Goal: Task Accomplishment & Management: Use online tool/utility

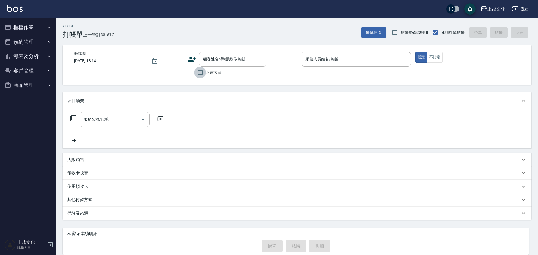
click at [200, 72] on input "不留客資" at bounding box center [200, 73] width 12 height 12
checkbox input "true"
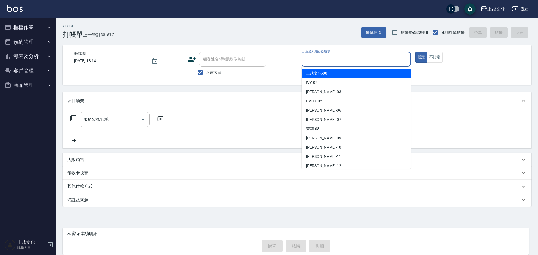
click at [348, 63] on input "服務人員姓名/編號" at bounding box center [356, 59] width 104 height 10
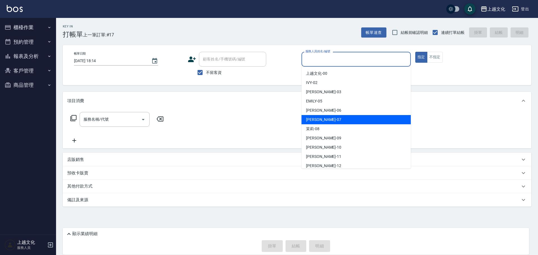
click at [335, 117] on div "[PERSON_NAME] -07" at bounding box center [355, 119] width 109 height 9
type input "[PERSON_NAME]-07"
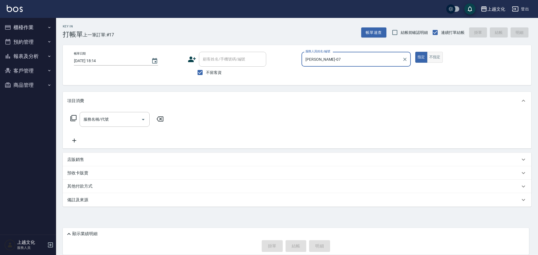
click at [432, 60] on button "不指定" at bounding box center [435, 57] width 16 height 11
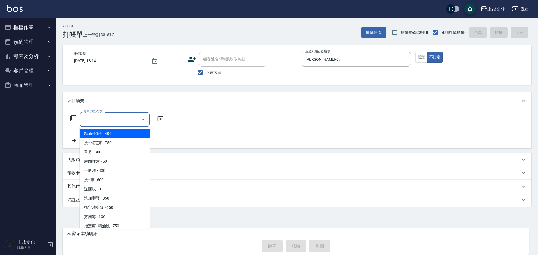
click at [106, 120] on input "服務名稱/代號" at bounding box center [110, 120] width 57 height 10
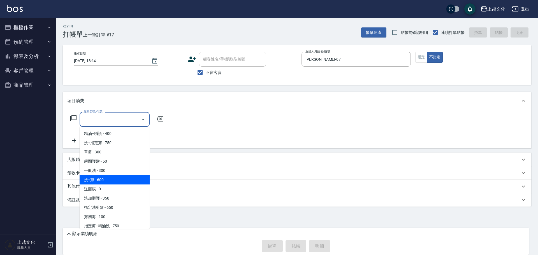
click at [119, 181] on span "洗+剪 - 600" at bounding box center [115, 179] width 70 height 9
drag, startPoint x: 119, startPoint y: 181, endPoint x: 125, endPoint y: 175, distance: 8.3
click at [119, 180] on div "其他付款方式" at bounding box center [297, 186] width 468 height 13
type input "洗+剪(108)"
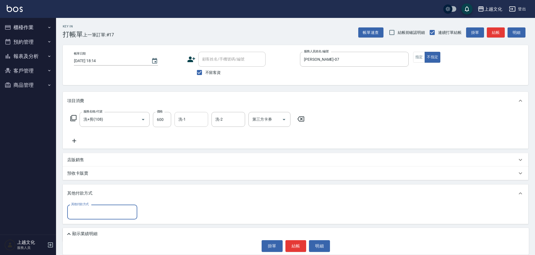
click at [183, 123] on input "洗-1" at bounding box center [191, 120] width 29 height 10
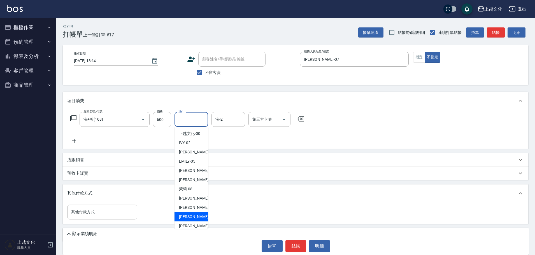
drag, startPoint x: 191, startPoint y: 213, endPoint x: 189, endPoint y: 208, distance: 5.5
click at [192, 213] on div "[PERSON_NAME] -11" at bounding box center [191, 216] width 34 height 9
type input "[PERSON_NAME]-11"
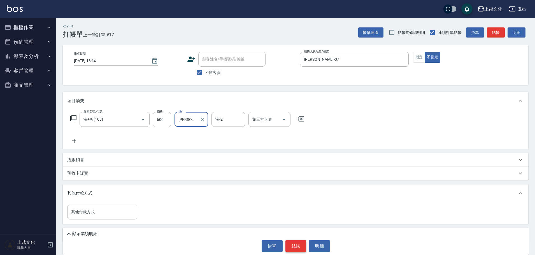
click at [298, 247] on button "結帳" at bounding box center [295, 246] width 21 height 12
click at [298, 247] on div "掛單 結帳 明細" at bounding box center [296, 246] width 460 height 12
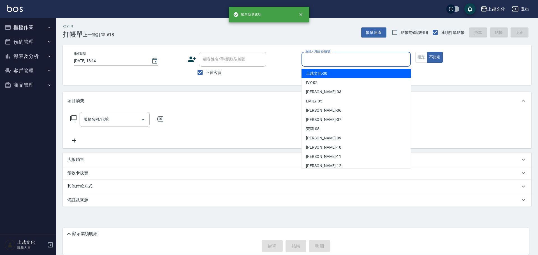
click at [338, 58] on input "服務人員姓名/編號" at bounding box center [356, 59] width 104 height 10
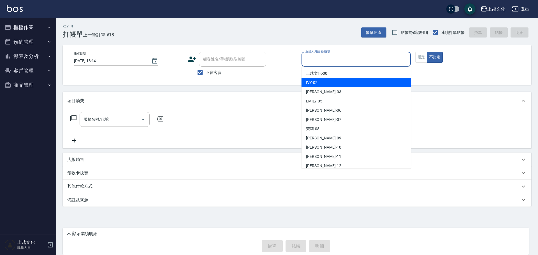
drag, startPoint x: 332, startPoint y: 85, endPoint x: 394, endPoint y: 76, distance: 63.4
click at [332, 85] on div "IVY -02" at bounding box center [355, 82] width 109 height 9
type input "IVY-02"
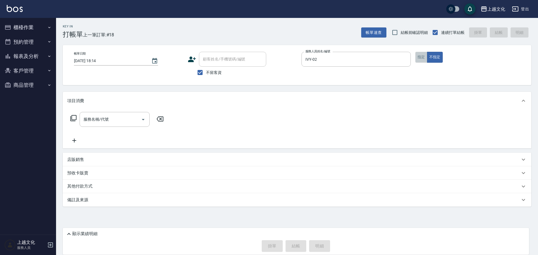
click at [423, 57] on button "指定" at bounding box center [421, 57] width 12 height 11
click at [74, 118] on icon at bounding box center [73, 118] width 7 height 7
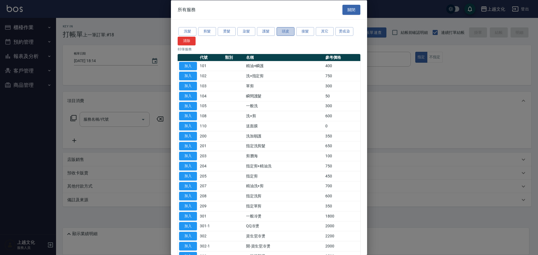
click at [290, 32] on button "頭皮" at bounding box center [285, 31] width 18 height 9
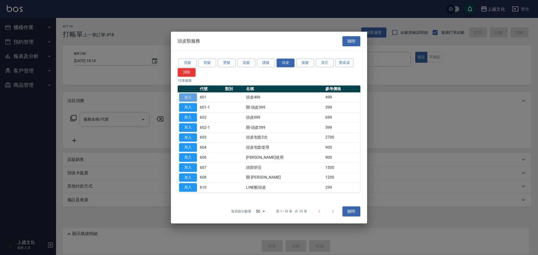
click at [184, 95] on button "加入" at bounding box center [188, 97] width 18 height 9
type input "頭皮499(601)"
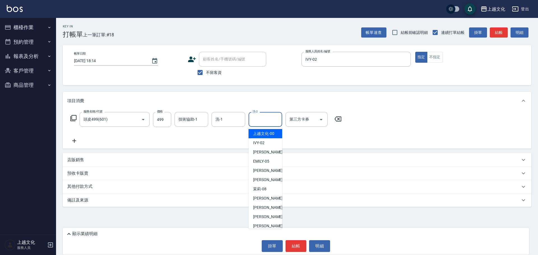
click at [259, 119] on input "洗-2" at bounding box center [265, 120] width 29 height 10
click at [267, 217] on span "[PERSON_NAME] -11" at bounding box center [270, 217] width 35 height 6
click at [267, 217] on div "Key In 打帳單 上一筆訂單:#18 帳單速查 結帳前確認明細 連續打單結帳 掛單 結帳 明細 帳單日期 [DATE] 18:14 顧客姓名/手機號碼/編…" at bounding box center [297, 128] width 482 height 220
type input "[PERSON_NAME]-11"
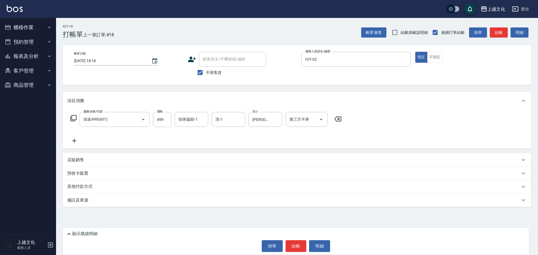
click at [74, 141] on icon at bounding box center [74, 141] width 14 height 7
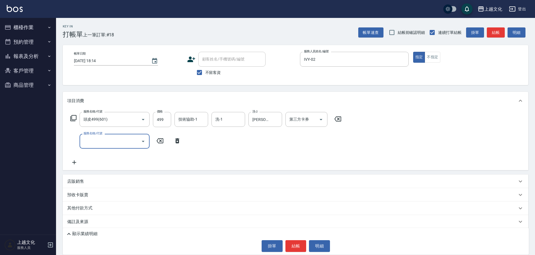
click at [102, 141] on input "服務名稱/代號" at bounding box center [110, 141] width 57 height 10
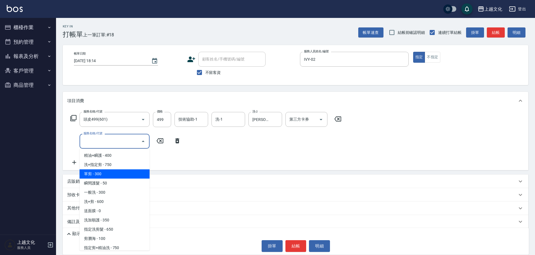
click at [128, 172] on span "單剪 - 300" at bounding box center [115, 173] width 70 height 9
type input "單剪(103)"
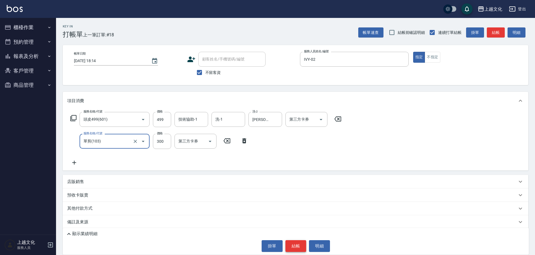
click at [293, 243] on button "結帳" at bounding box center [295, 246] width 21 height 12
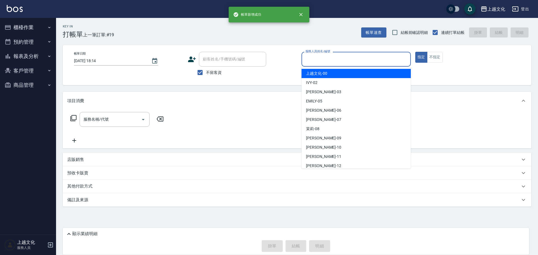
click at [352, 61] on input "服務人員姓名/編號" at bounding box center [356, 59] width 104 height 10
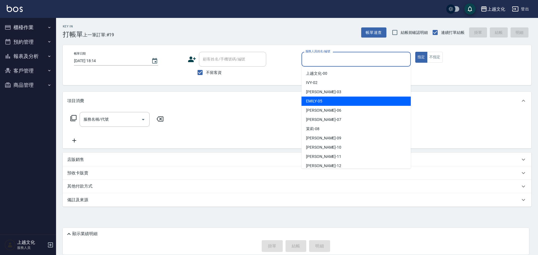
drag, startPoint x: 337, startPoint y: 100, endPoint x: 147, endPoint y: 104, distance: 189.9
click at [337, 100] on div "[PERSON_NAME] -05" at bounding box center [355, 101] width 109 height 9
type input "EMILY-05"
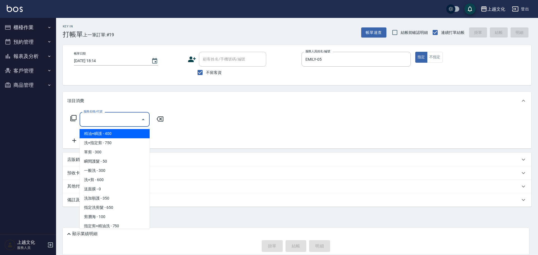
click at [112, 120] on input "服務名稱/代號" at bounding box center [110, 120] width 57 height 10
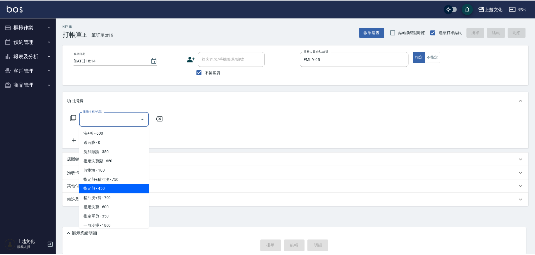
scroll to position [56, 0]
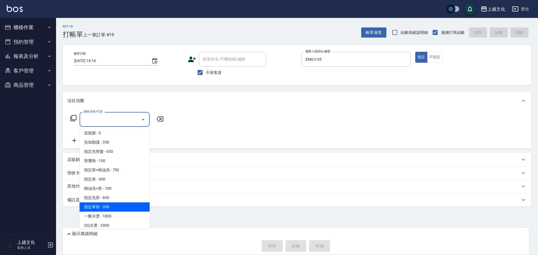
click at [124, 204] on span "指定單剪 - 350" at bounding box center [115, 206] width 70 height 9
type input "指定單剪(209)"
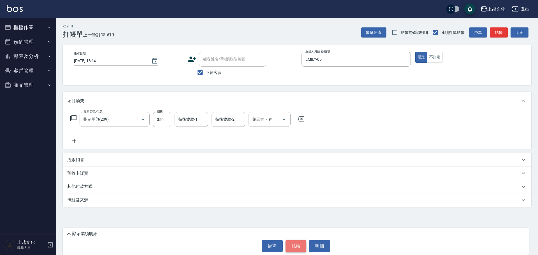
click at [296, 246] on button "結帳" at bounding box center [295, 246] width 21 height 12
click at [296, 246] on div "掛單 結帳 明細" at bounding box center [296, 246] width 460 height 12
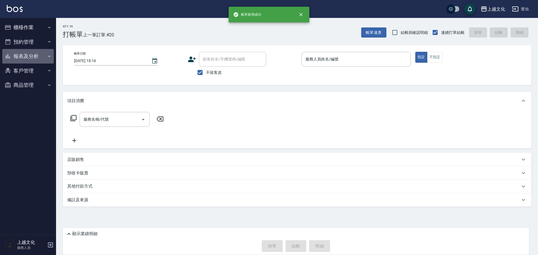
click at [27, 56] on button "報表及分析" at bounding box center [28, 56] width 52 height 15
click at [27, 53] on button "報表及分析" at bounding box center [28, 56] width 52 height 15
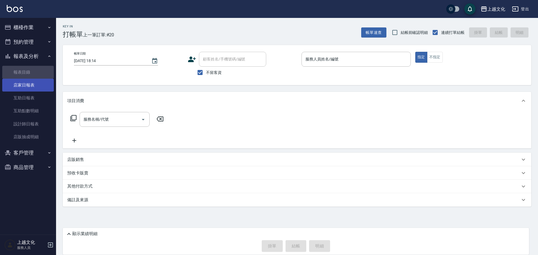
drag, startPoint x: 23, startPoint y: 77, endPoint x: 23, endPoint y: 82, distance: 5.1
click at [23, 78] on link "報表目錄" at bounding box center [28, 72] width 52 height 13
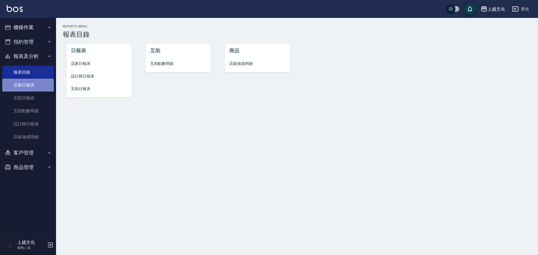
click at [25, 88] on link "店家日報表" at bounding box center [28, 85] width 52 height 13
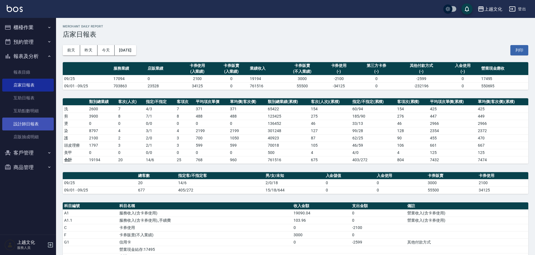
click at [29, 122] on link "設計師日報表" at bounding box center [28, 124] width 52 height 13
